Goal: Transaction & Acquisition: Purchase product/service

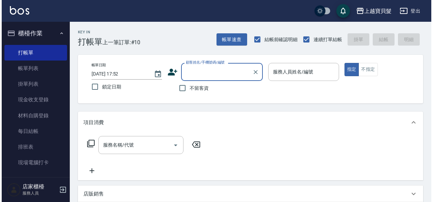
scroll to position [6, 0]
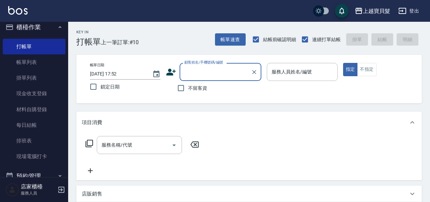
drag, startPoint x: 296, startPoint y: 77, endPoint x: 290, endPoint y: 74, distance: 6.6
click at [294, 76] on div "服務人員姓名/編號" at bounding box center [302, 72] width 71 height 18
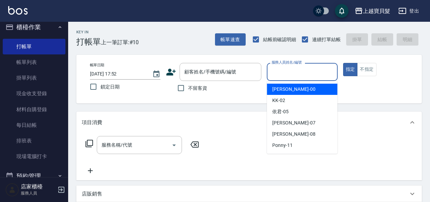
click at [289, 88] on div "小華 -00" at bounding box center [302, 89] width 71 height 11
type input "小華-00"
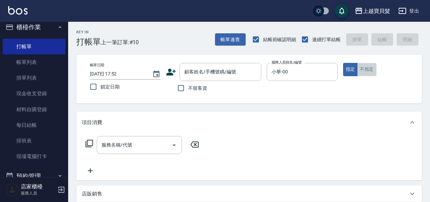
drag, startPoint x: 369, startPoint y: 70, endPoint x: 285, endPoint y: 88, distance: 85.6
click at [369, 70] on button "不指定" at bounding box center [366, 69] width 19 height 13
click at [88, 141] on icon at bounding box center [89, 144] width 8 height 8
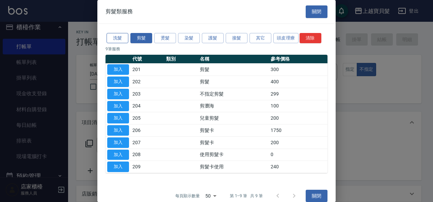
click at [120, 35] on button "洗髮" at bounding box center [118, 38] width 22 height 11
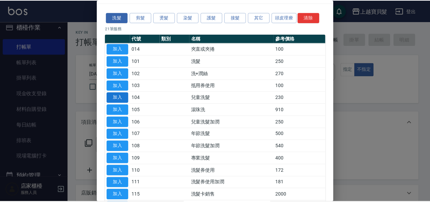
scroll to position [34, 0]
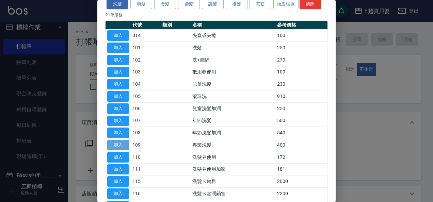
click at [117, 141] on button "加入" at bounding box center [118, 145] width 22 height 11
type input "專業洗髮(109)"
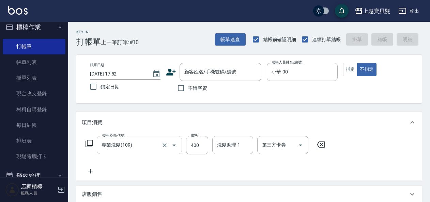
drag, startPoint x: 91, startPoint y: 171, endPoint x: 99, endPoint y: 153, distance: 20.3
click at [128, 162] on div "服務名稱/代號 專業洗髮(109) 服務名稱/代號 價格 400 價格 洗髮助理-1 洗髮助理-1 第三方卡券 第三方卡券" at bounding box center [206, 155] width 248 height 39
click at [89, 144] on icon at bounding box center [89, 144] width 8 height 8
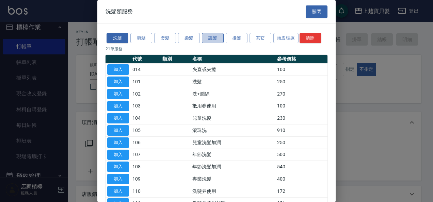
click at [211, 38] on button "護髮" at bounding box center [213, 38] width 22 height 11
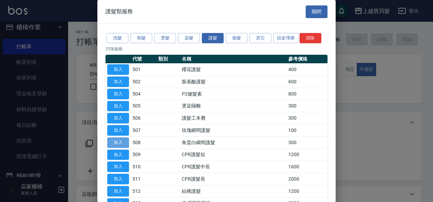
click at [114, 142] on button "加入" at bounding box center [118, 143] width 22 height 11
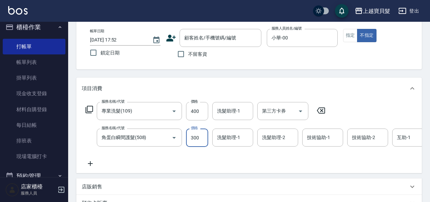
click at [201, 138] on input "300" at bounding box center [197, 138] width 22 height 18
type input "400"
click at [121, 162] on div "服務名稱/代號 專業洗髮(109) 服務名稱/代號 價格 400 價格 洗髮助理-1 洗髮助理-1 第三方卡券 第三方卡券 服務名稱/代號 角蛋白瞬間護髮(5…" at bounding box center [329, 135] width 494 height 66
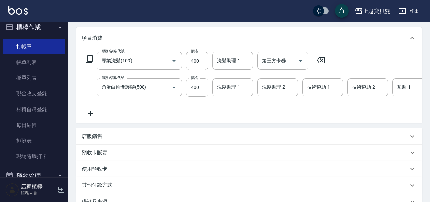
scroll to position [0, 0]
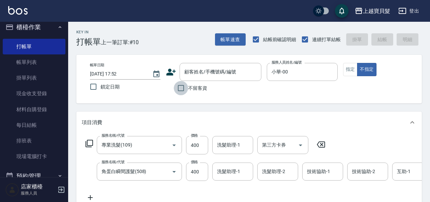
click at [180, 89] on input "不留客資" at bounding box center [181, 88] width 14 height 14
checkbox input "true"
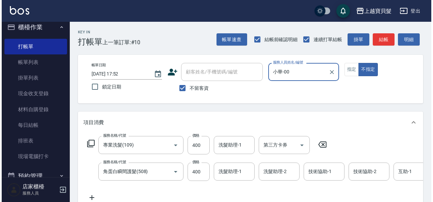
scroll to position [157, 0]
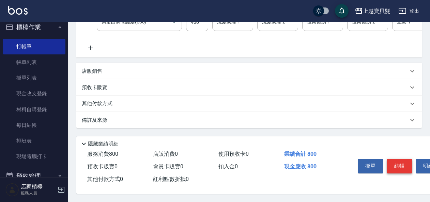
click at [399, 159] on button "結帳" at bounding box center [400, 166] width 26 height 14
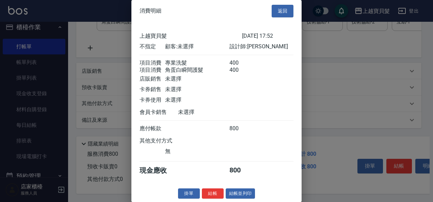
scroll to position [10, 0]
click at [241, 192] on button "結帳並列印" at bounding box center [241, 194] width 30 height 11
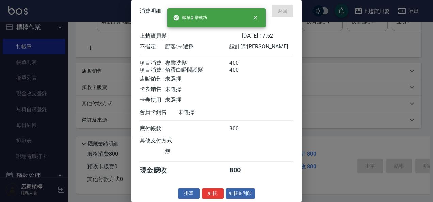
type input "[DATE] 18:27"
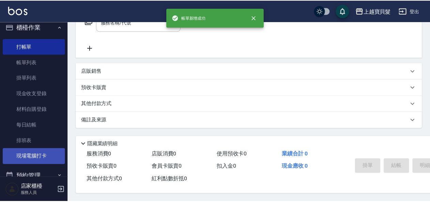
scroll to position [0, 0]
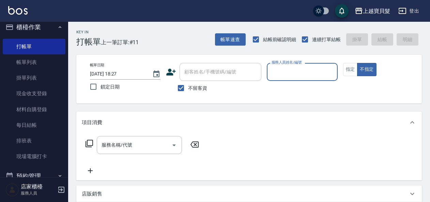
drag, startPoint x: 351, startPoint y: 70, endPoint x: 333, endPoint y: 70, distance: 17.4
click at [351, 70] on button "指定" at bounding box center [350, 69] width 15 height 13
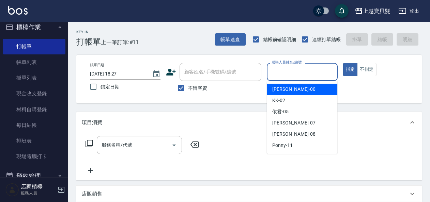
click at [283, 72] on input "服務人員姓名/編號" at bounding box center [302, 72] width 64 height 12
click at [281, 90] on span "小華 -00" at bounding box center [293, 89] width 43 height 7
type input "小華-00"
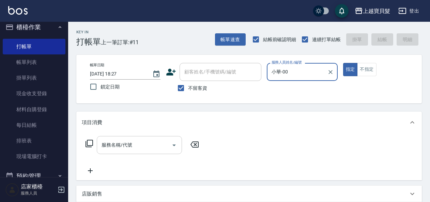
click at [126, 149] on input "服務名稱/代號" at bounding box center [134, 145] width 69 height 12
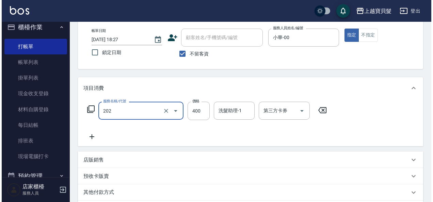
scroll to position [102, 0]
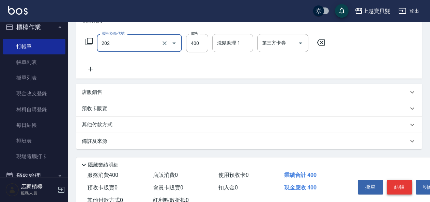
type input "剪髮(202)"
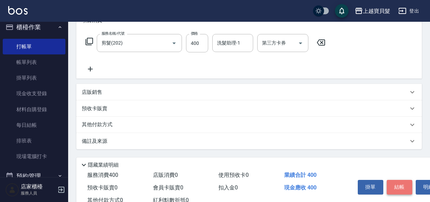
click at [392, 185] on button "結帳" at bounding box center [400, 187] width 26 height 14
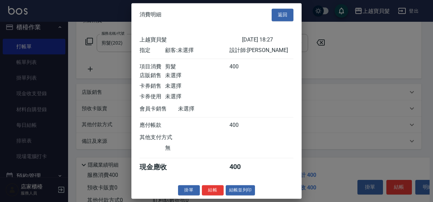
scroll to position [2, 0]
click at [321, 75] on div at bounding box center [216, 101] width 433 height 202
click at [236, 193] on button "結帳並列印" at bounding box center [241, 190] width 30 height 11
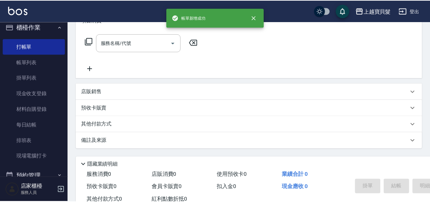
scroll to position [0, 0]
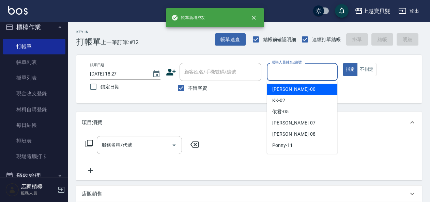
click at [295, 77] on input "服務人員姓名/編號" at bounding box center [302, 72] width 64 height 12
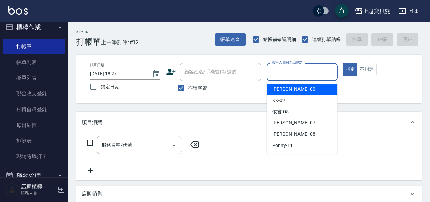
drag, startPoint x: 286, startPoint y: 92, endPoint x: 283, endPoint y: 92, distance: 3.4
click at [286, 92] on span "小華 -00" at bounding box center [293, 89] width 43 height 7
type input "小華-00"
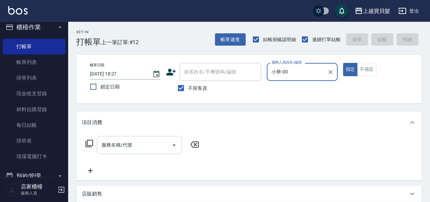
click at [113, 150] on input "服務名稱/代號" at bounding box center [134, 145] width 69 height 12
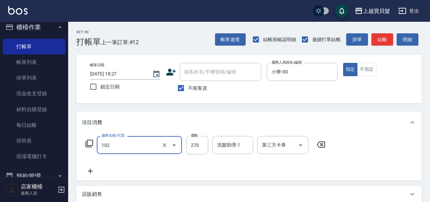
type input "洗+潤絲(102)"
click at [303, 164] on div "服務名稱/代號 洗+[PERSON_NAME](102) 服務名稱/代號 價格 270 價格 洗髮助理-1 洗髮助理-1 第三方卡券 第三方卡券" at bounding box center [206, 155] width 248 height 39
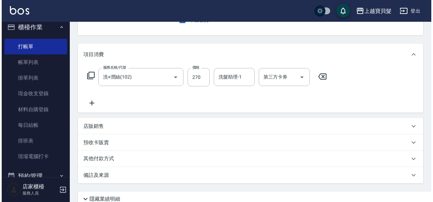
scroll to position [126, 0]
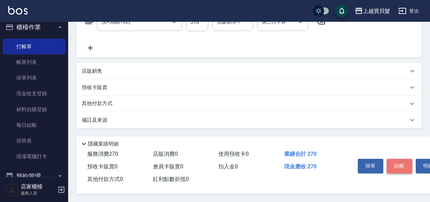
click at [410, 161] on button "結帳" at bounding box center [400, 166] width 26 height 14
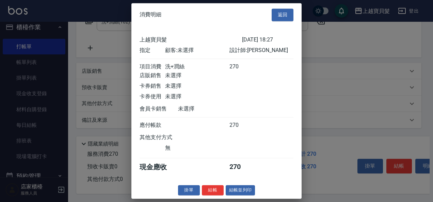
click at [238, 194] on button "結帳並列印" at bounding box center [241, 190] width 30 height 11
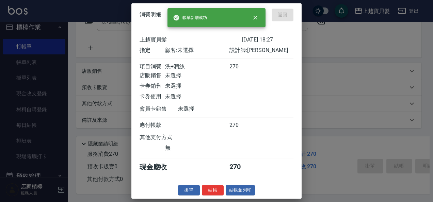
type input "[DATE] 18:28"
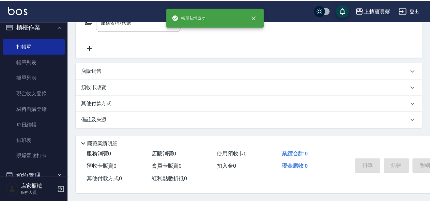
scroll to position [0, 0]
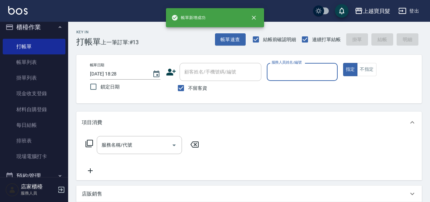
click at [293, 75] on input "服務人員姓名/編號" at bounding box center [302, 72] width 64 height 12
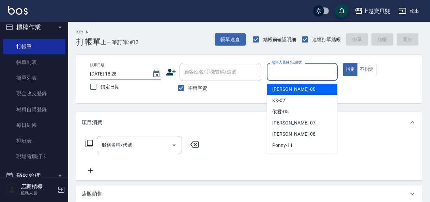
click at [290, 87] on div "小華 -00" at bounding box center [302, 89] width 71 height 11
type input "小華-00"
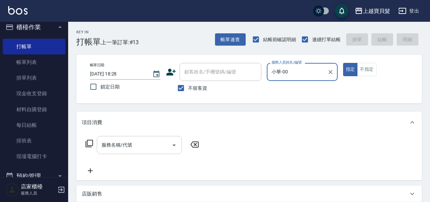
click at [111, 143] on input "服務名稱/代號" at bounding box center [134, 145] width 69 height 12
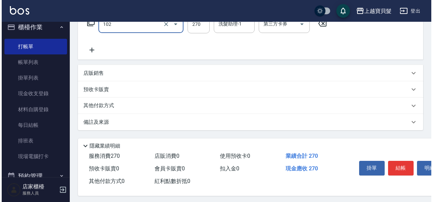
scroll to position [126, 0]
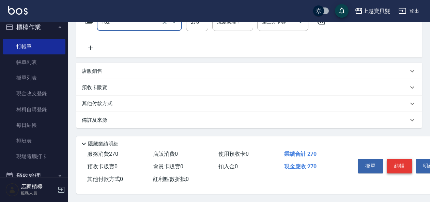
type input "洗+潤絲(102)"
click at [393, 163] on button "結帳" at bounding box center [400, 166] width 26 height 14
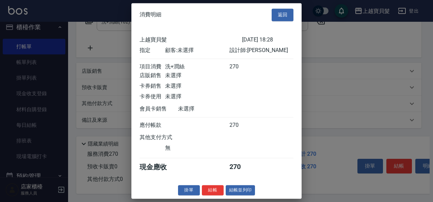
scroll to position [2, 0]
click at [240, 189] on button "結帳並列印" at bounding box center [241, 190] width 30 height 11
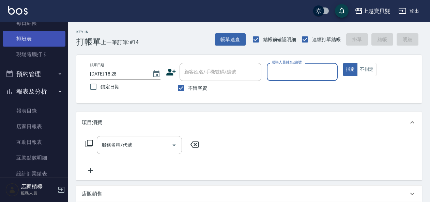
scroll to position [176, 0]
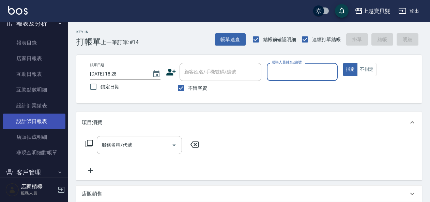
click at [40, 118] on link "設計師日報表" at bounding box center [34, 122] width 63 height 16
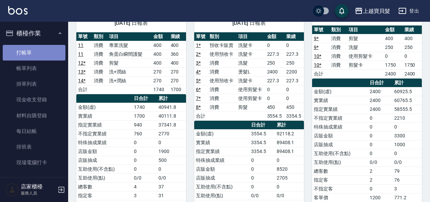
click at [37, 51] on link "打帳單" at bounding box center [34, 53] width 63 height 16
